Goal: Task Accomplishment & Management: Use online tool/utility

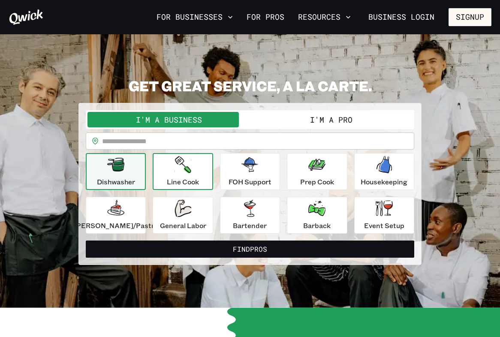
click at [189, 171] on icon "button" at bounding box center [183, 164] width 16 height 17
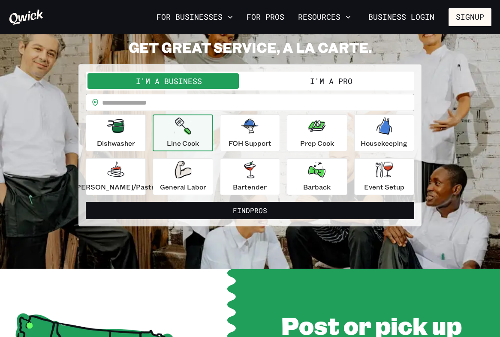
scroll to position [39, 0]
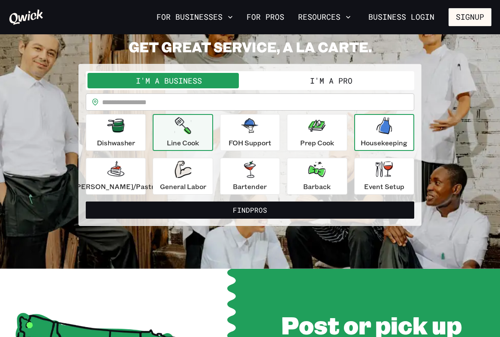
click at [370, 137] on div "Housekeeping" at bounding box center [384, 132] width 47 height 31
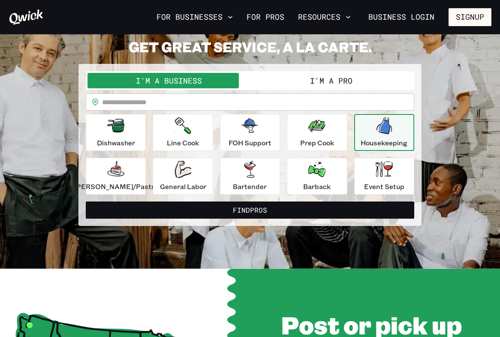
click at [321, 79] on button "I'm a Pro" at bounding box center [331, 80] width 163 height 15
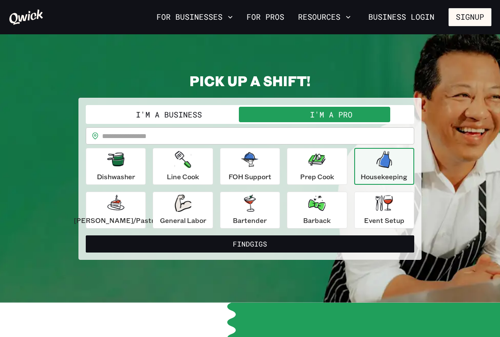
scroll to position [0, 0]
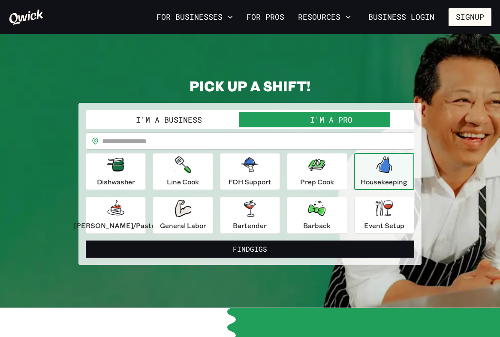
click at [211, 113] on button "I'm a Business" at bounding box center [169, 119] width 163 height 15
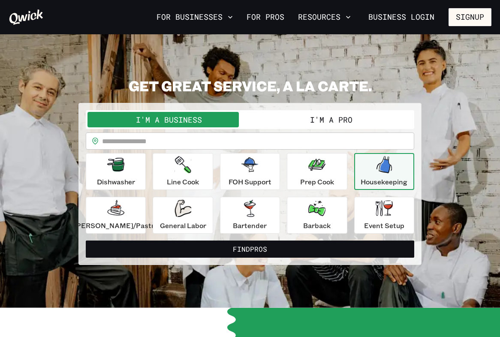
click at [337, 123] on button "I'm a Pro" at bounding box center [331, 119] width 163 height 15
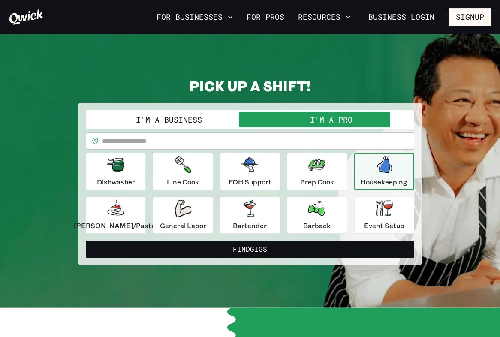
click at [194, 122] on button "I'm a Business" at bounding box center [169, 119] width 163 height 15
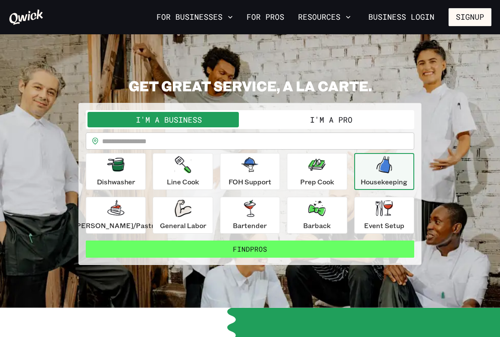
click at [264, 251] on button "Find Pros" at bounding box center [250, 249] width 329 height 17
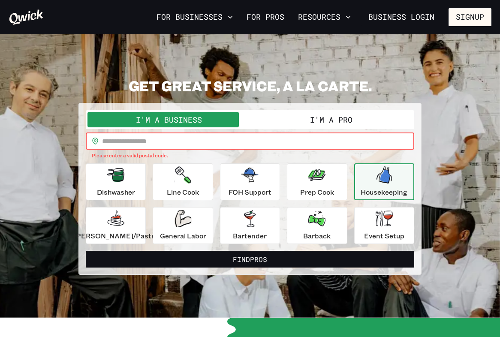
click at [269, 147] on input "text" at bounding box center [258, 141] width 312 height 17
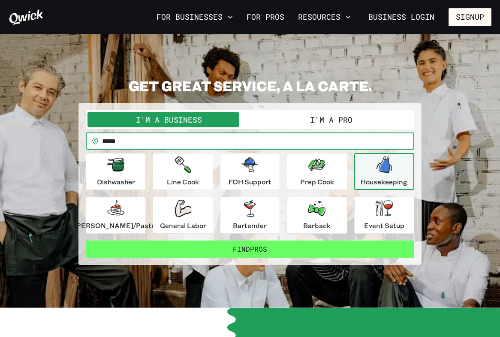
type input "*****"
click at [266, 251] on button "Find Pros" at bounding box center [250, 249] width 329 height 17
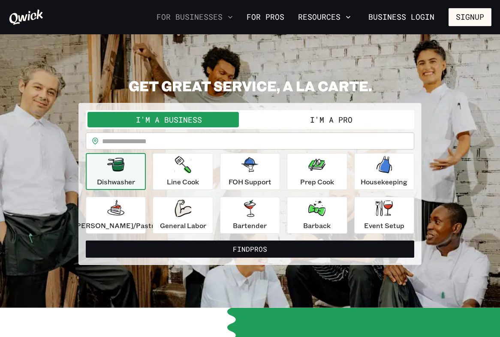
click at [235, 18] on icon "button" at bounding box center [230, 17] width 9 height 9
